Goal: Navigation & Orientation: Find specific page/section

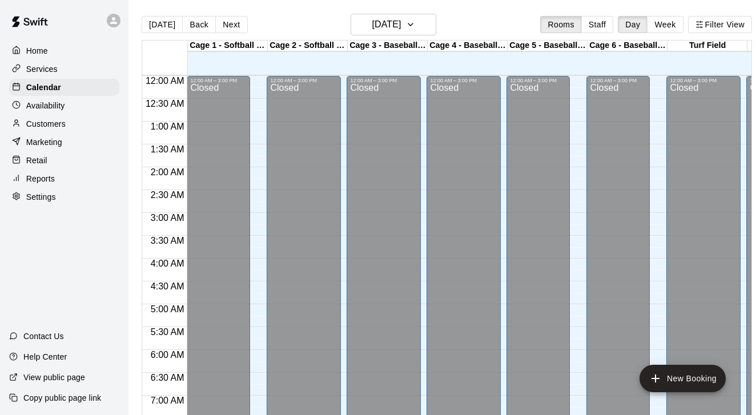
scroll to position [524, 0]
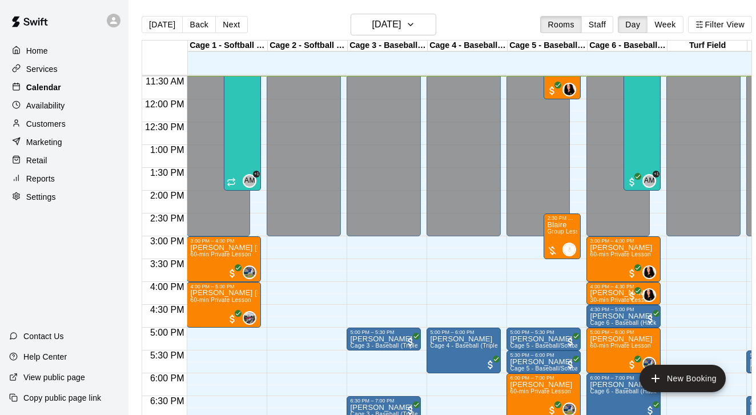
click at [33, 83] on p "Calendar" at bounding box center [43, 87] width 35 height 11
click at [58, 128] on p "Customers" at bounding box center [45, 123] width 39 height 11
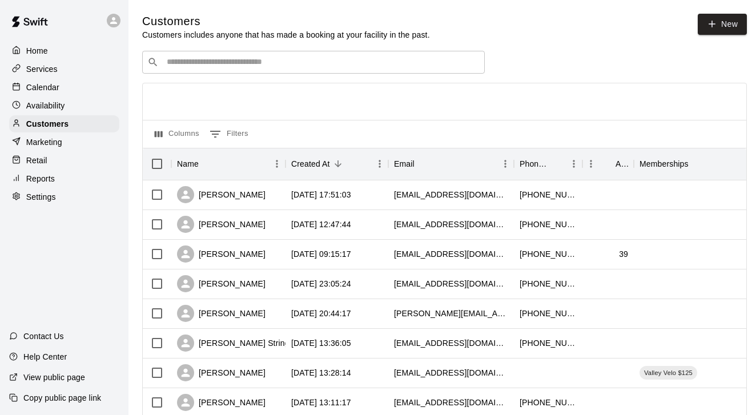
click at [87, 83] on div "Calendar" at bounding box center [64, 87] width 110 height 17
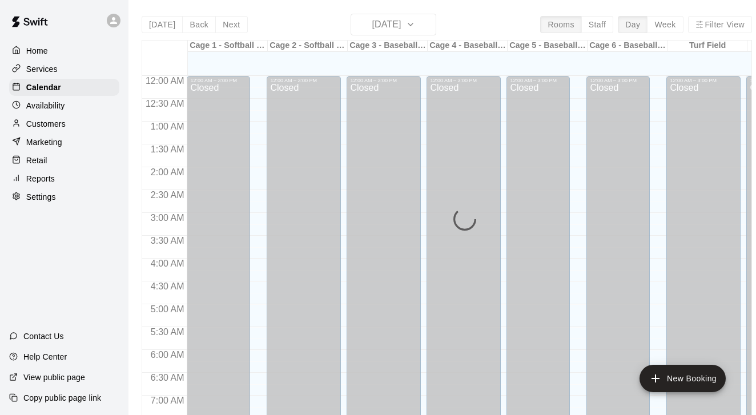
scroll to position [526, 0]
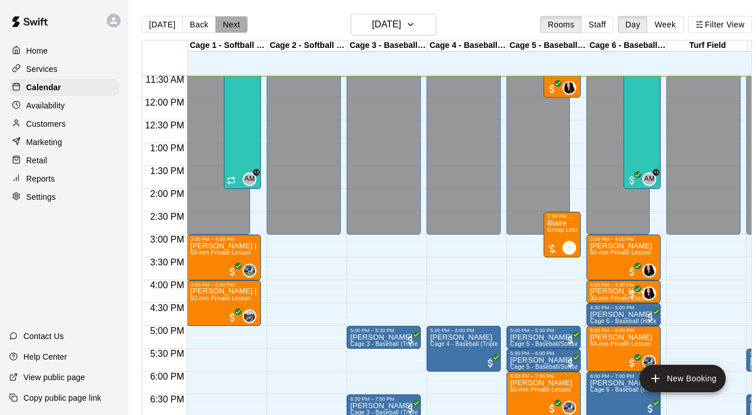
click at [236, 28] on button "Next" at bounding box center [231, 24] width 32 height 17
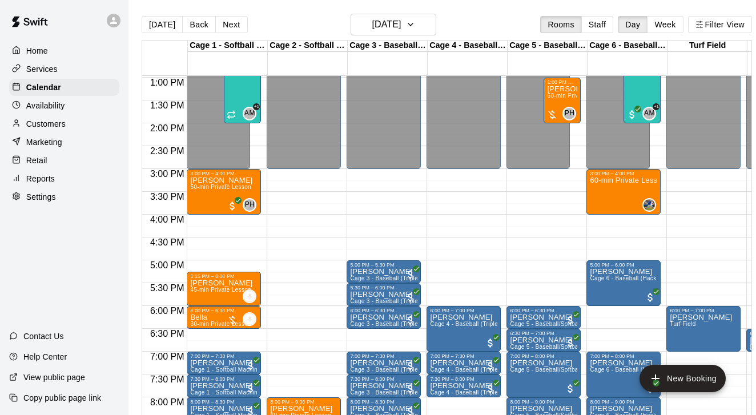
scroll to position [591, 0]
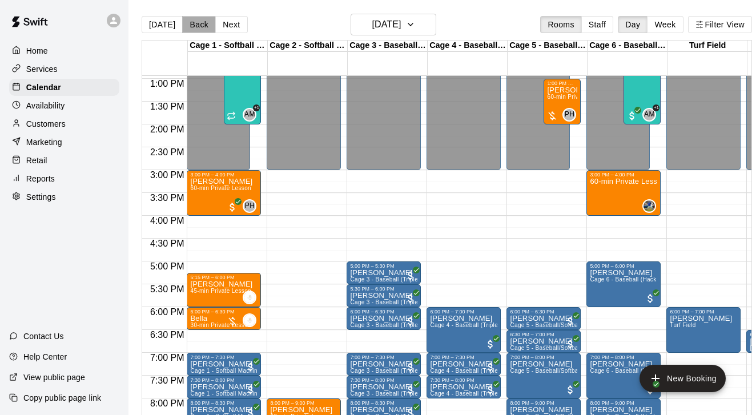
click at [192, 23] on button "Back" at bounding box center [199, 24] width 34 height 17
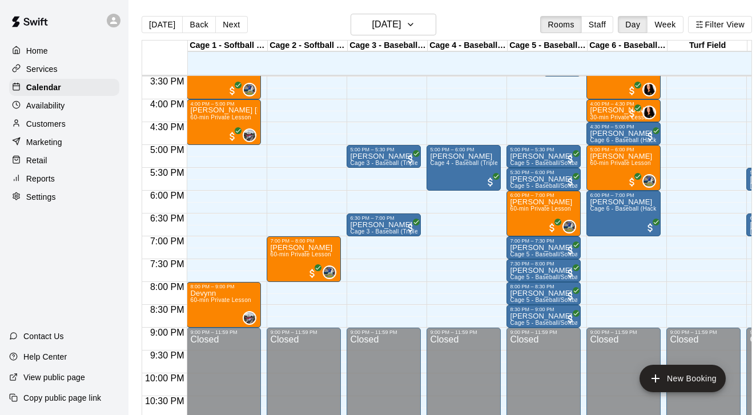
scroll to position [712, 0]
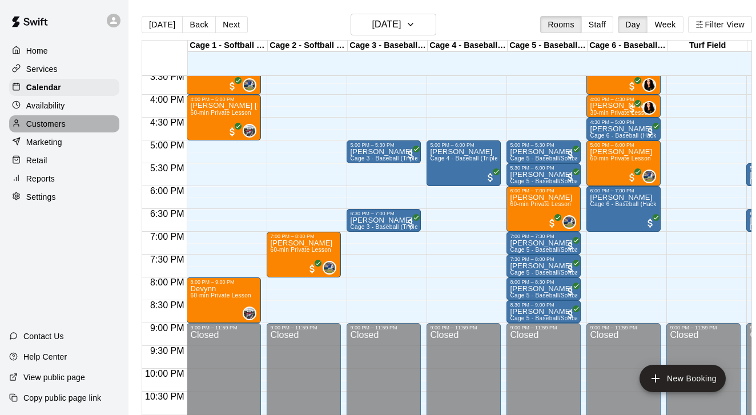
click at [62, 124] on p "Customers" at bounding box center [45, 123] width 39 height 11
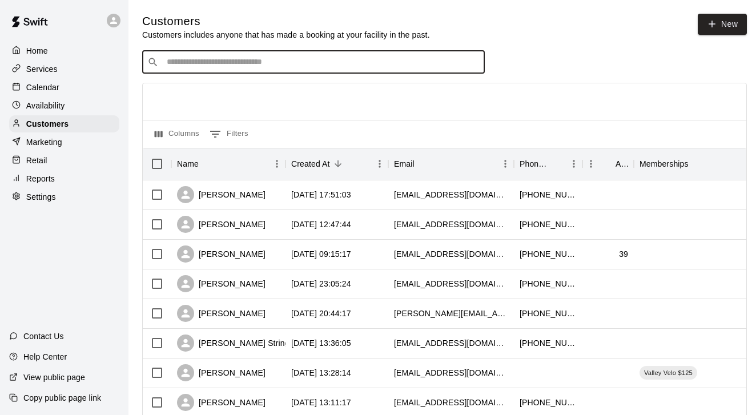
click at [284, 64] on input "Search customers by name or email" at bounding box center [321, 61] width 316 height 11
